Goal: Task Accomplishment & Management: Manage account settings

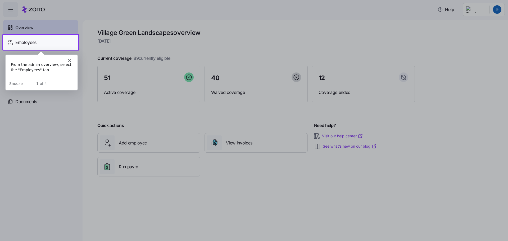
drag, startPoint x: 43, startPoint y: 172, endPoint x: 157, endPoint y: 83, distance: 145.1
click at [45, 172] on div at bounding box center [254, 145] width 508 height 190
click at [126, 94] on div at bounding box center [254, 145] width 508 height 191
click at [68, 60] on icon "Close" at bounding box center [69, 60] width 3 height 3
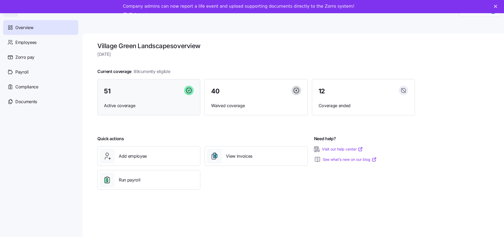
click at [108, 92] on span "51" at bounding box center [107, 91] width 6 height 6
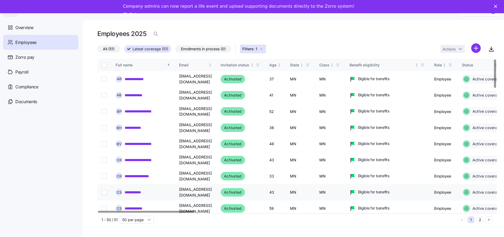
scroll to position [0, 4]
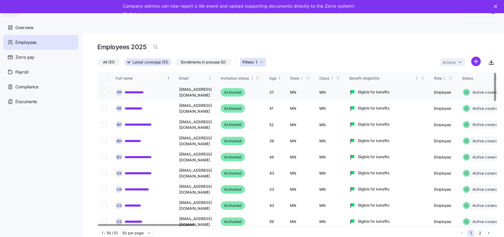
click at [258, 94] on td "Activated" at bounding box center [241, 92] width 49 height 16
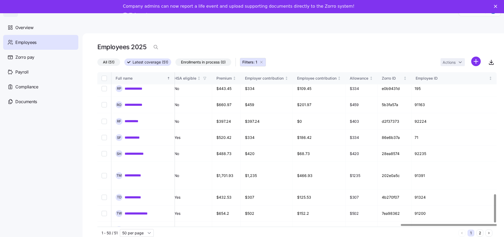
scroll to position [667, 1272]
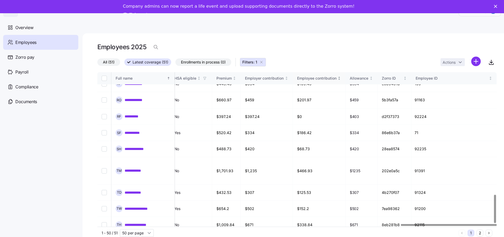
click at [338, 78] on icon "Not sorted" at bounding box center [340, 79] width 4 height 4
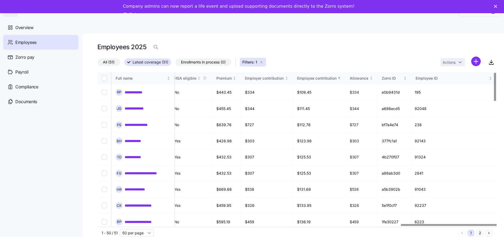
scroll to position [0, 1272]
click at [495, 73] on div at bounding box center [495, 87] width 2 height 28
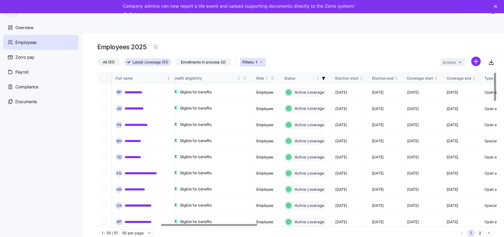
click at [161, 226] on div at bounding box center [209, 225] width 96 height 2
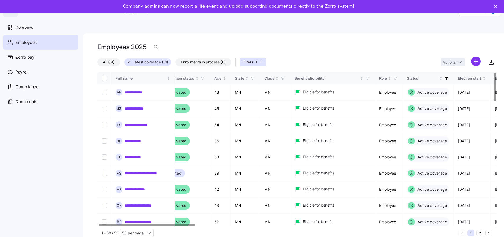
scroll to position [0, 0]
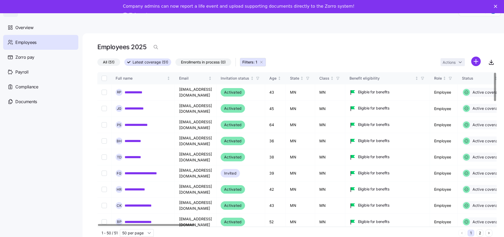
click at [119, 226] on div at bounding box center [146, 225] width 96 height 2
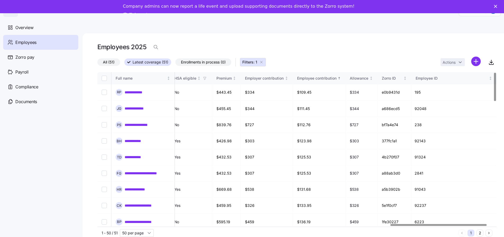
scroll to position [0, 1228]
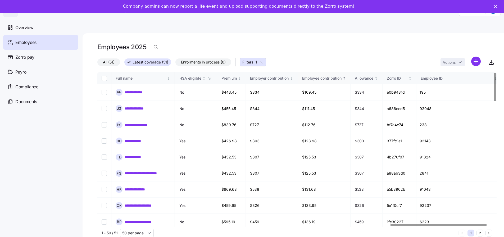
click at [435, 226] on div at bounding box center [295, 225] width 396 height 3
click at [492, 63] on icon "button" at bounding box center [492, 61] width 0 height 3
click at [39, 153] on nav "Overview Employees Zorro pay Payroll Compliance Documents" at bounding box center [41, 127] width 83 height 220
click at [32, 46] on div "Employees" at bounding box center [40, 42] width 75 height 15
click at [29, 43] on span "Employees" at bounding box center [25, 42] width 21 height 7
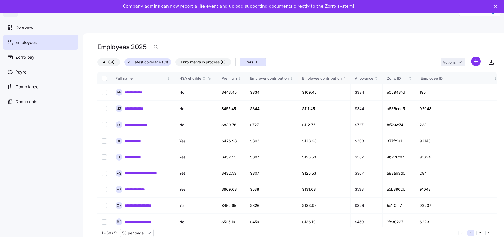
click at [64, 191] on nav "Overview Employees Zorro pay Payroll Compliance Documents" at bounding box center [41, 127] width 83 height 220
click at [23, 25] on span "Overview" at bounding box center [24, 27] width 18 height 7
click at [23, 26] on span "Overview" at bounding box center [24, 27] width 18 height 7
